Goal: Navigation & Orientation: Find specific page/section

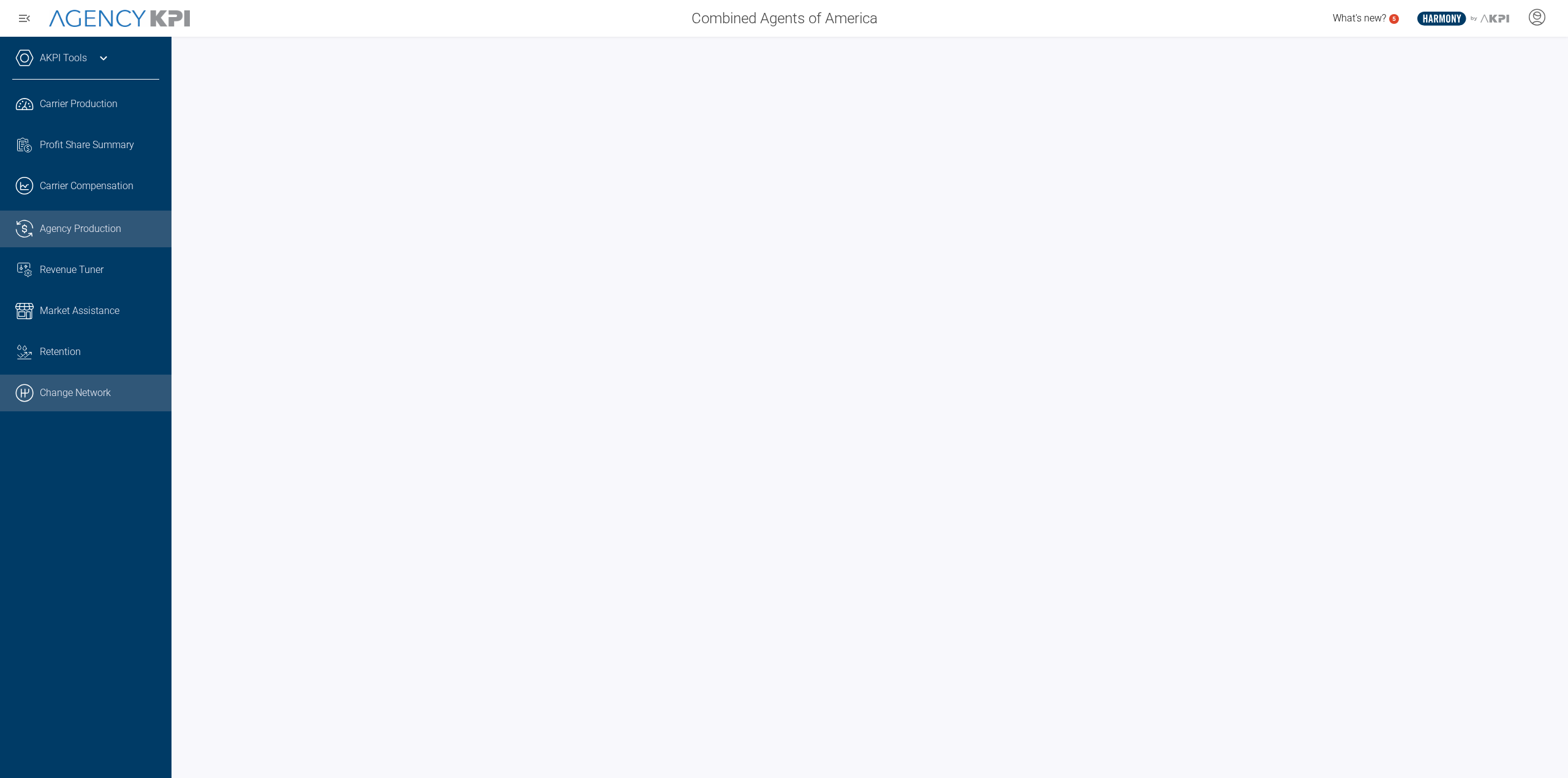
click at [90, 376] on link ".cls-1{fill:none;stroke:#000;stroke-linecap:round;stroke-linejoin:round;stroke-…" at bounding box center [85, 392] width 172 height 36
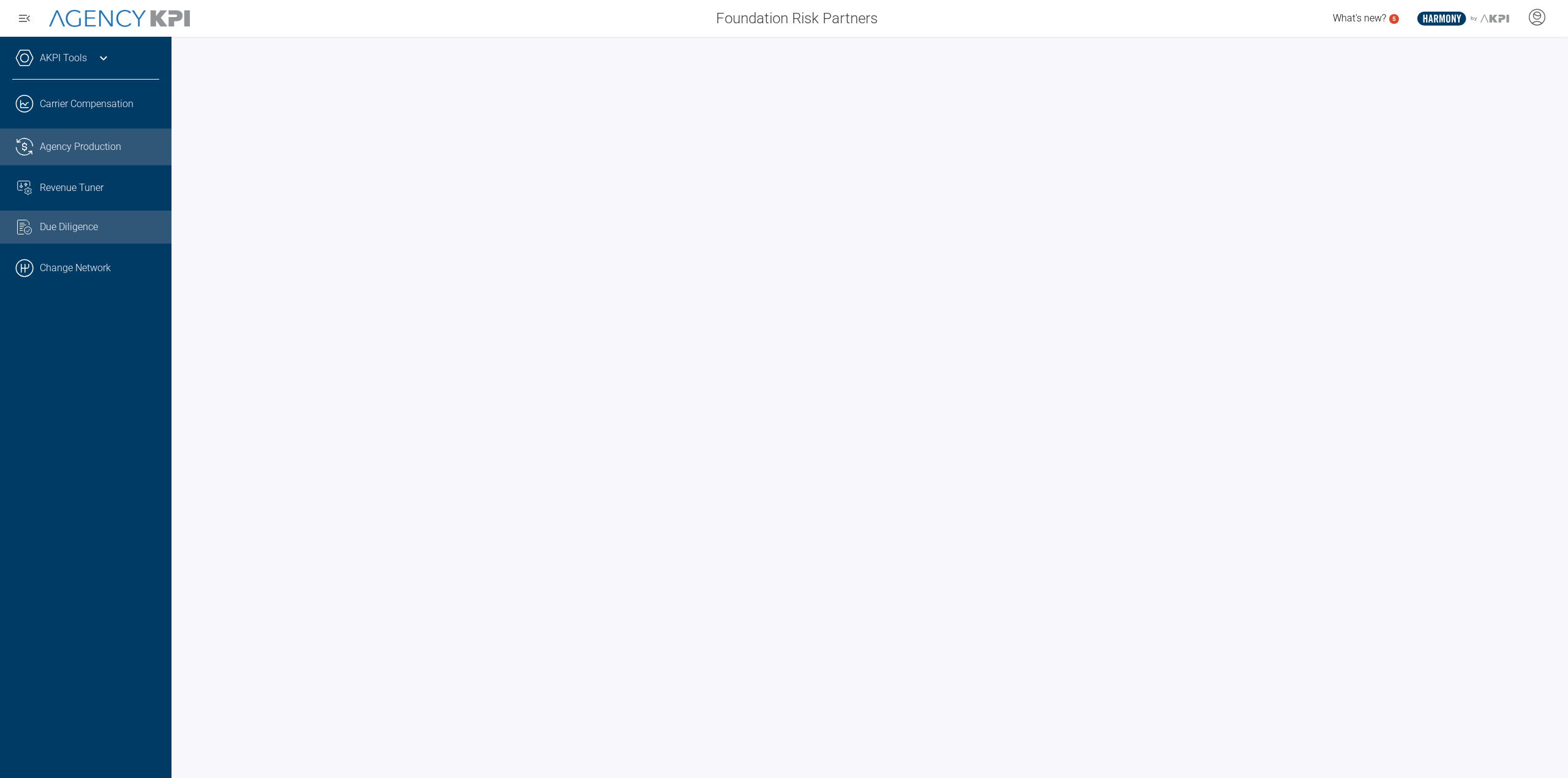
click at [85, 147] on span "Agency Production" at bounding box center [80, 146] width 81 height 14
click at [81, 61] on link "AKPI Tools" at bounding box center [63, 58] width 47 height 14
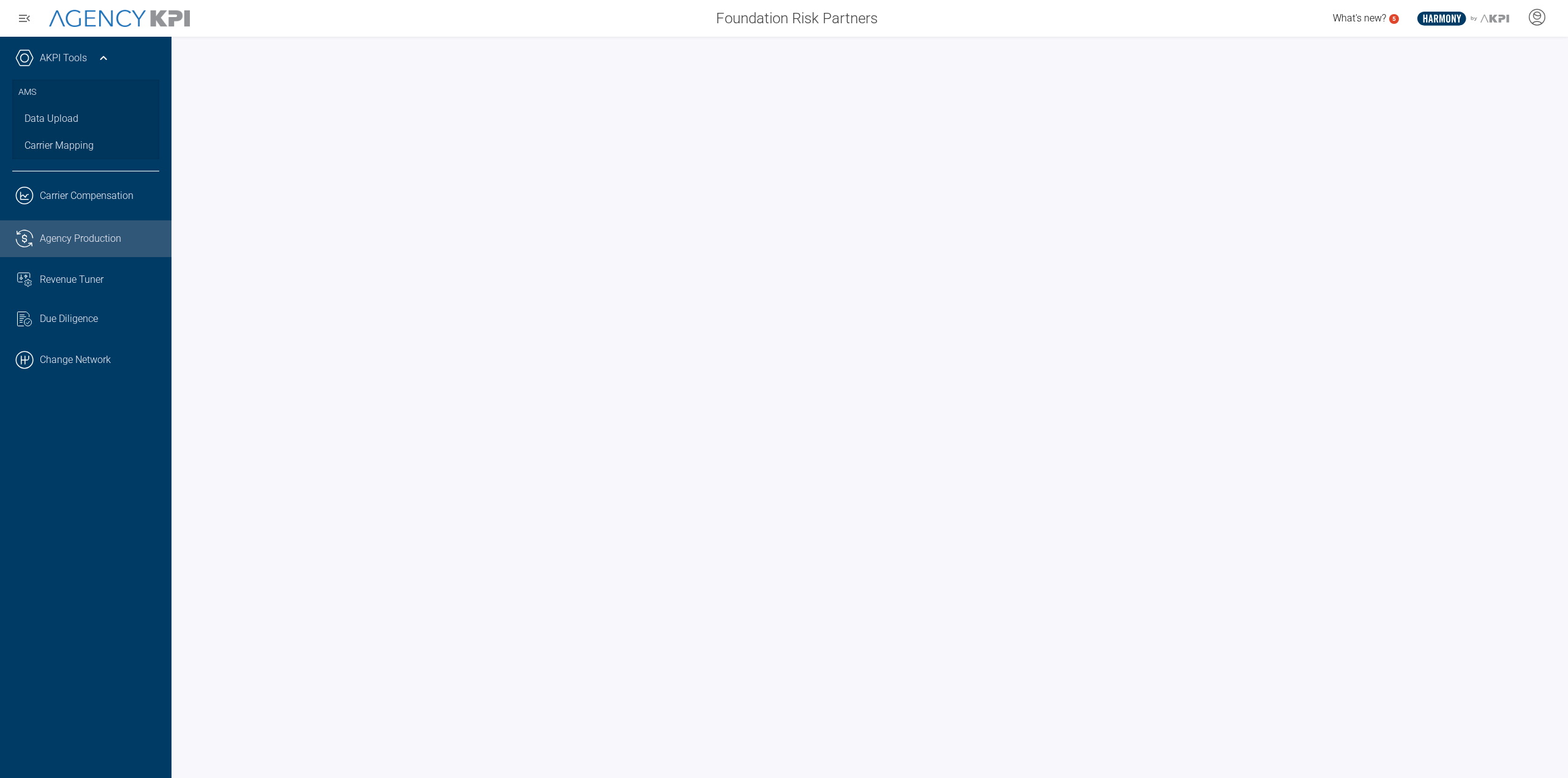
click at [97, 227] on link ".cls-1{fill:none;stroke:#221f20;stroke-linecap:round;stroke-linejoin:round;stro…" at bounding box center [85, 238] width 172 height 36
drag, startPoint x: 87, startPoint y: 274, endPoint x: 123, endPoint y: 281, distance: 36.7
click at [123, 281] on div "Revenue Tuner" at bounding box center [99, 279] width 119 height 14
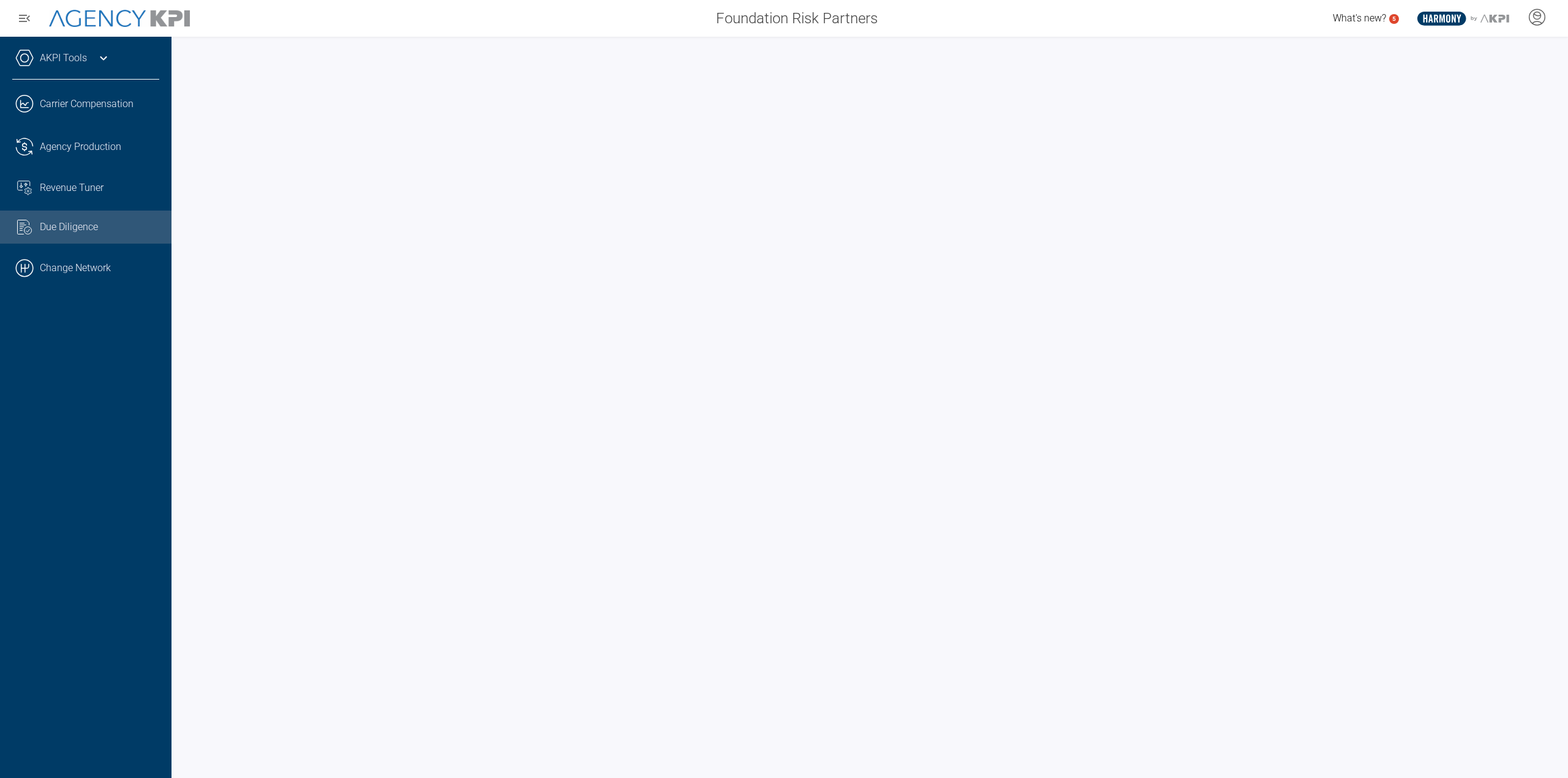
click at [74, 50] on div "AKPI Tools AMS Data Upload Carrier Mapping .cls-1{fill:none;stroke:#221f20;stro…" at bounding box center [85, 407] width 172 height 741
click at [75, 54] on link "AKPI Tools" at bounding box center [63, 58] width 47 height 14
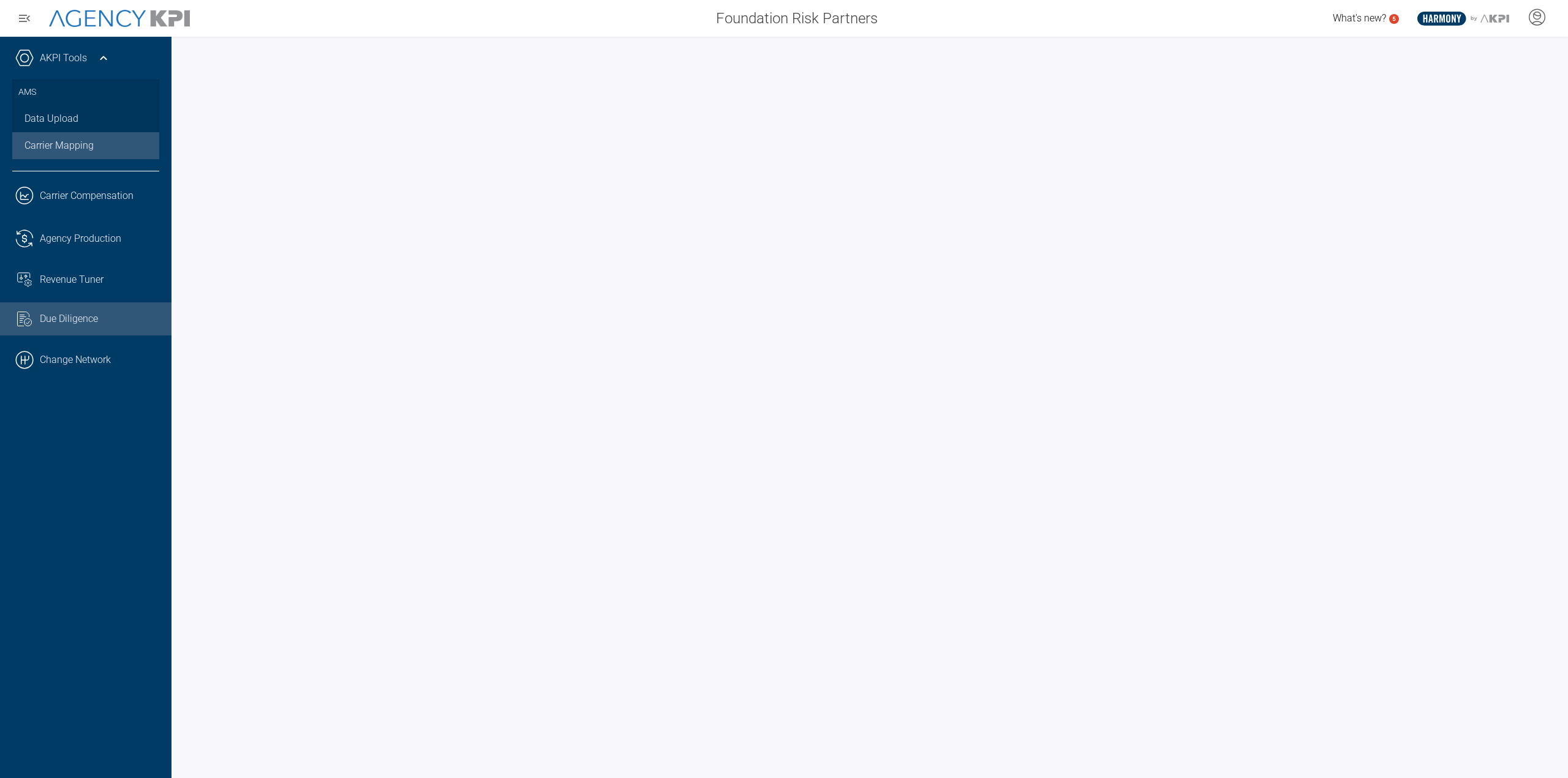
click at [77, 150] on link "Carrier Mapping" at bounding box center [85, 145] width 147 height 27
click at [76, 272] on span "Revenue Tuner" at bounding box center [71, 279] width 63 height 14
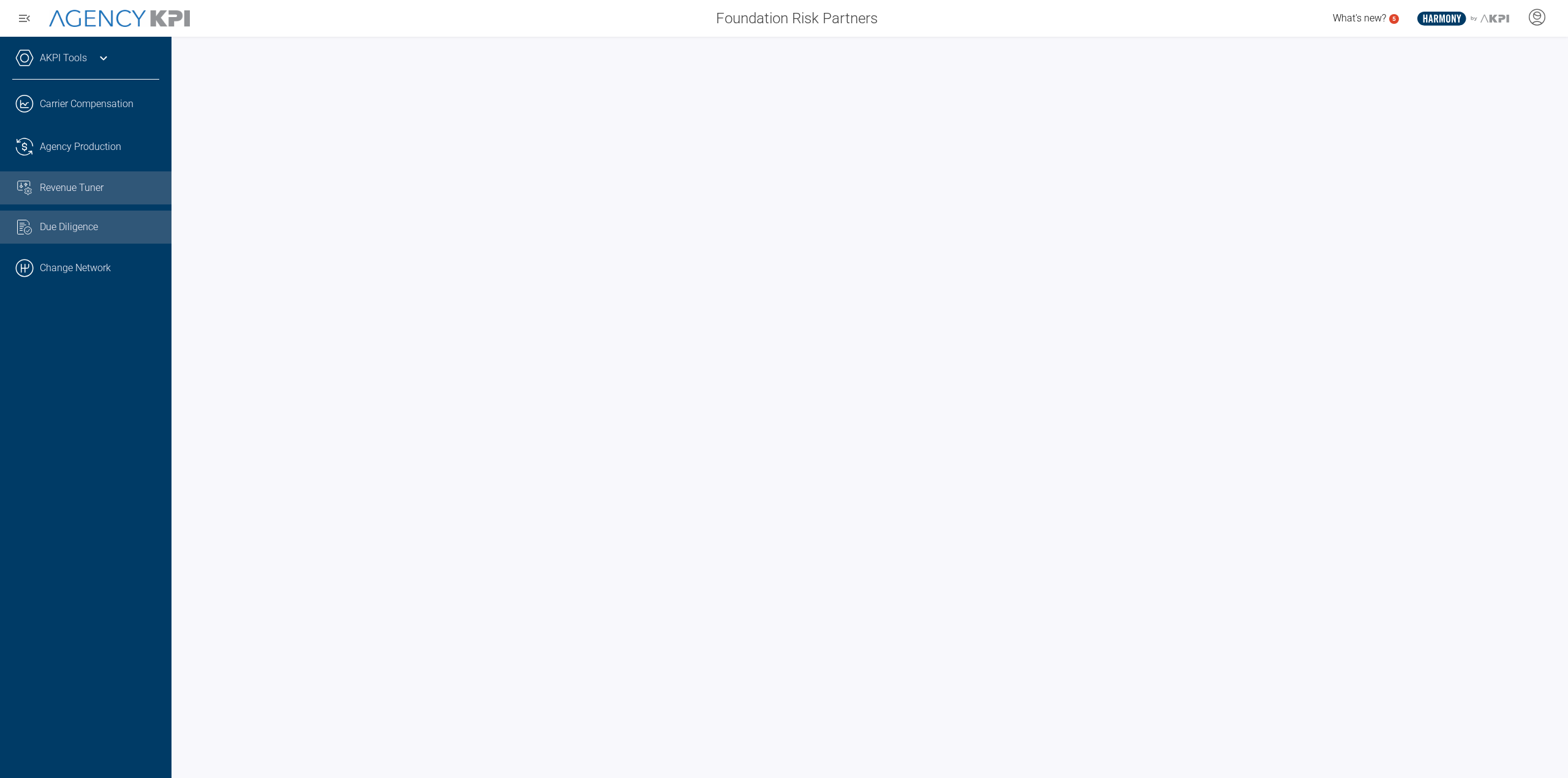
click at [88, 181] on span "Revenue Tuner" at bounding box center [71, 188] width 63 height 14
